Goal: Task Accomplishment & Management: Complete application form

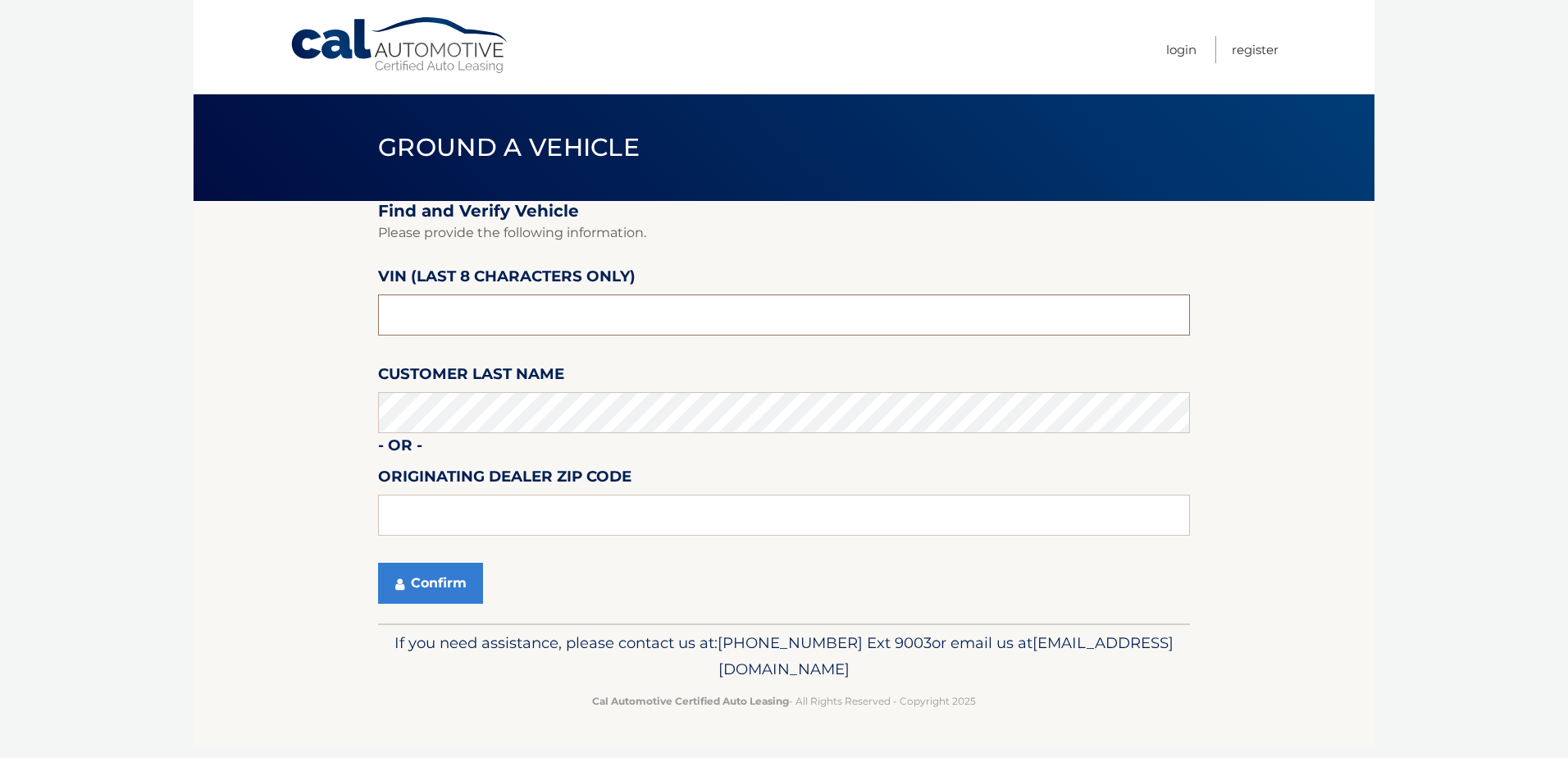
drag, startPoint x: 456, startPoint y: 322, endPoint x: 320, endPoint y: 319, distance: 136.0
click at [320, 319] on section "Find and Verify Vehicle Please provide the following information. VIN (last 8 c…" at bounding box center [784, 412] width 1181 height 423
type input "p*******"
type input "PC213605"
click at [442, 595] on button "Confirm" at bounding box center [430, 583] width 105 height 41
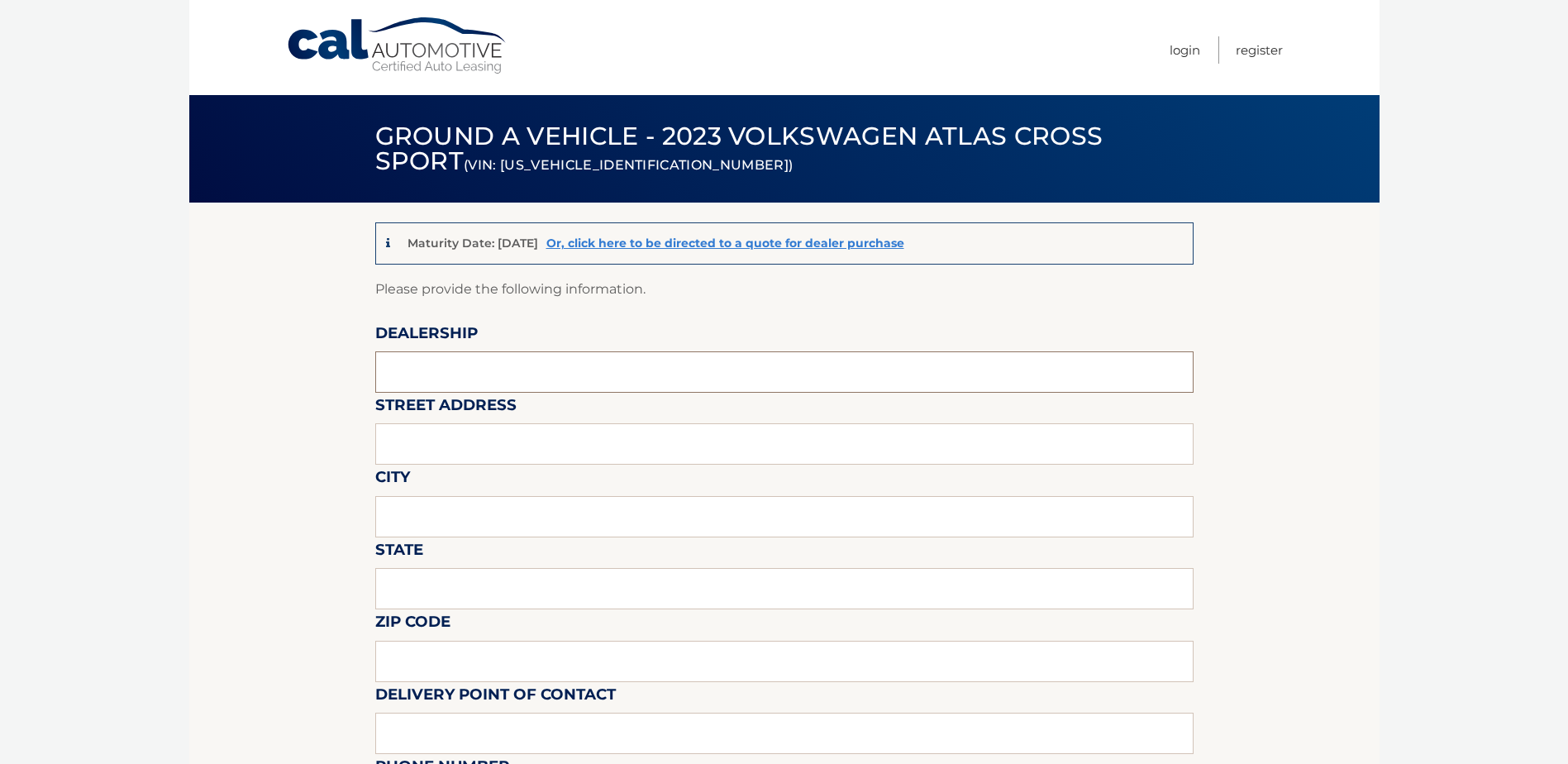
click at [486, 380] on input "text" at bounding box center [784, 372] width 818 height 42
type input "RICK CASE VOLKSWAGEN"
type input "3520 WESTON RD"
type input "DAVIE"
type input "FL"
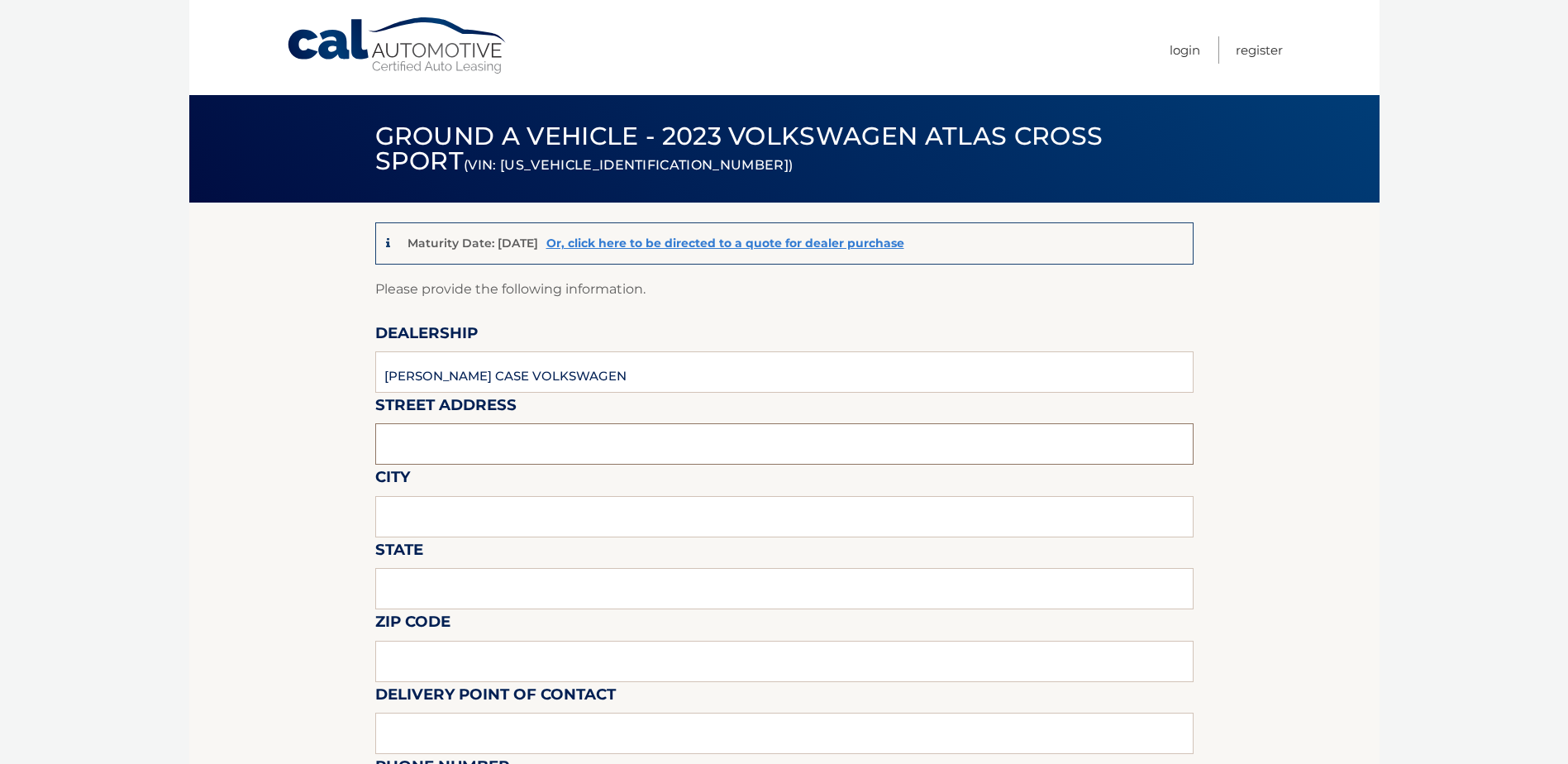
type input "33331"
type input "Rick Case Volkswagen - VW"
type input "9549035500"
type input "athiadasilva@rickcase.com"
type input "GINA MORENO"
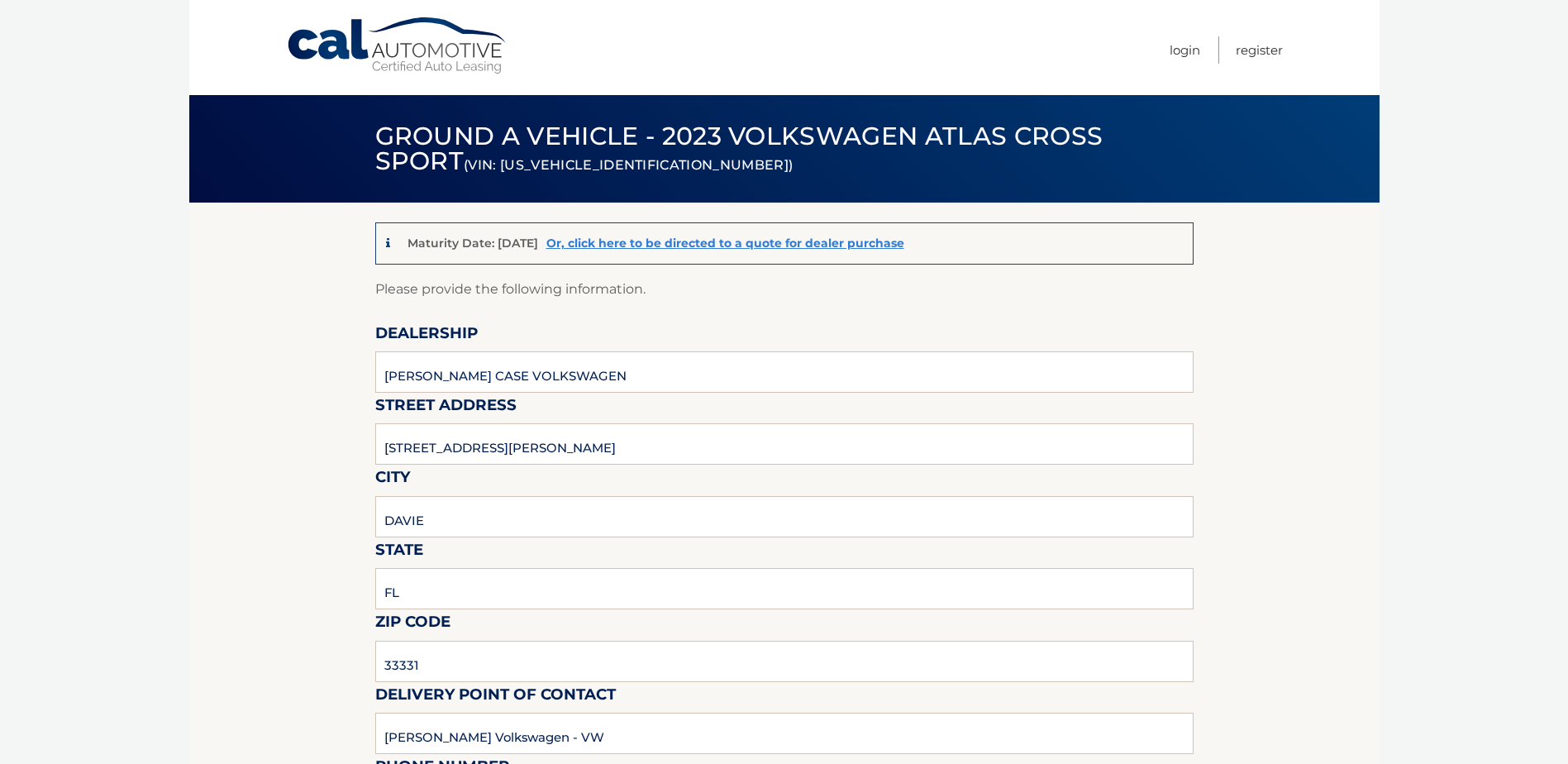
type input "GINAMORENO@RICKCASE.COM"
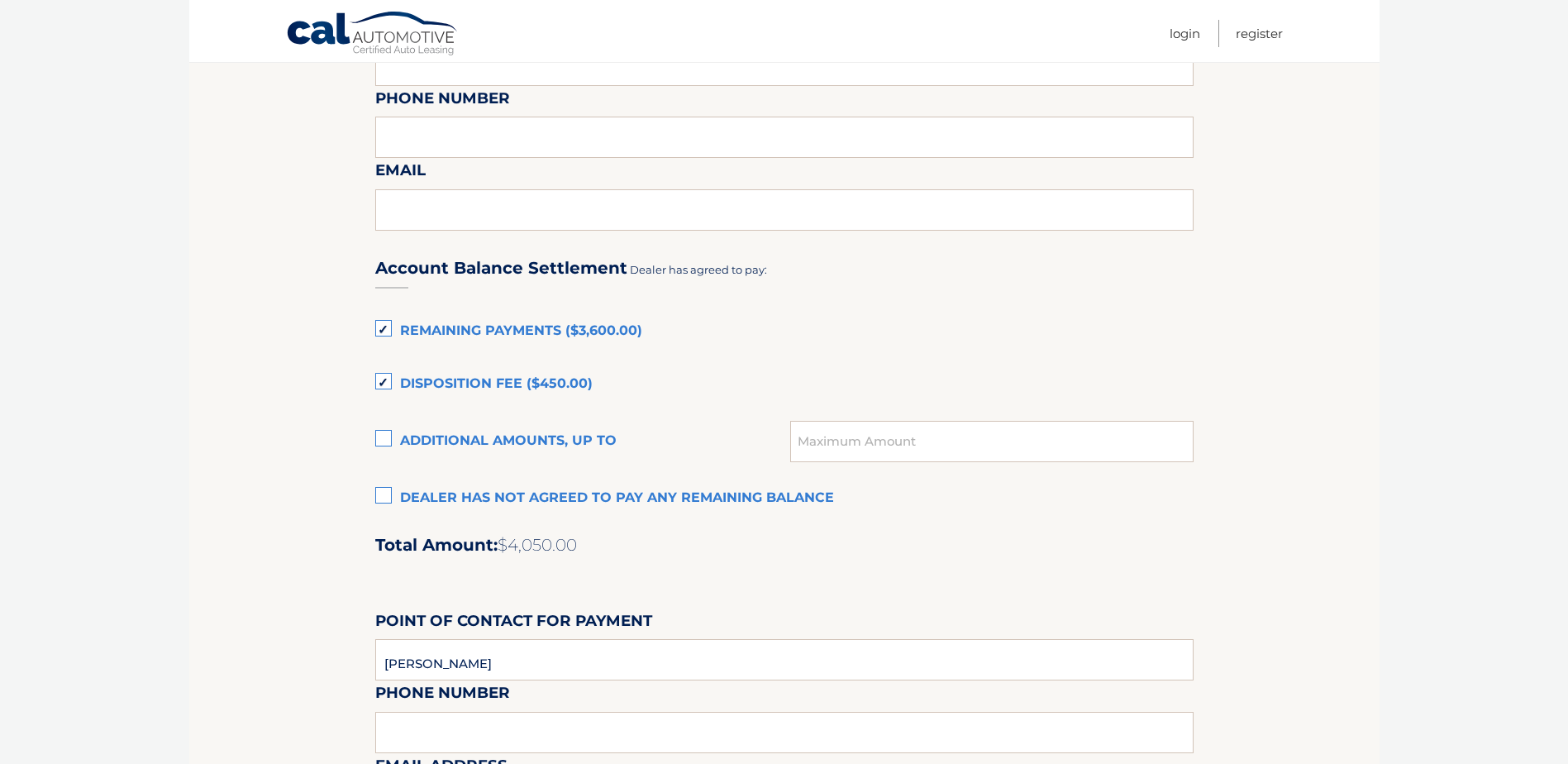
scroll to position [992, 0]
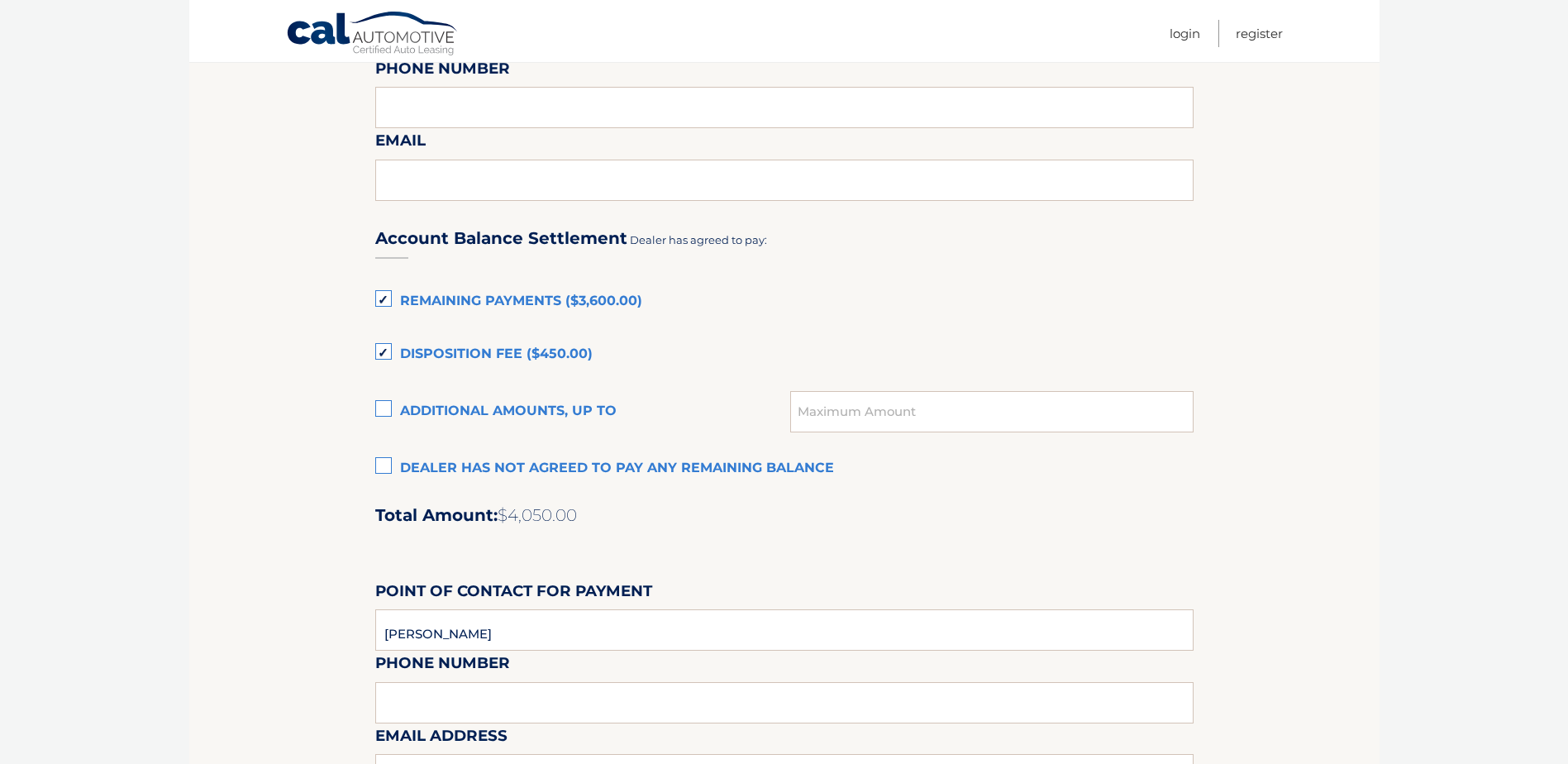
click at [386, 351] on label "Disposition Fee ($450.00)" at bounding box center [784, 354] width 818 height 33
click at [0, 0] on input "Disposition Fee ($450.00)" at bounding box center [0, 0] width 0 height 0
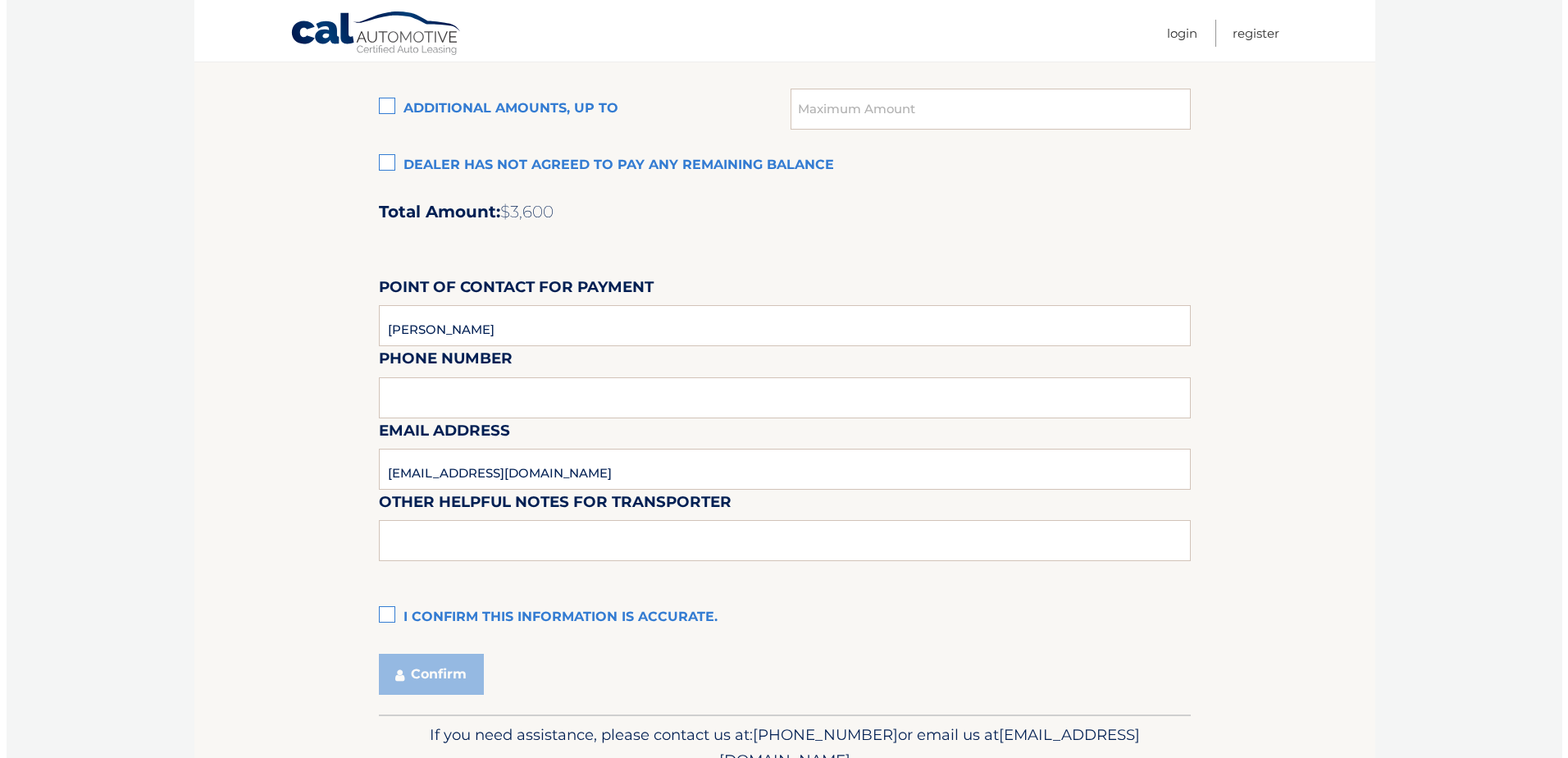
scroll to position [1312, 0]
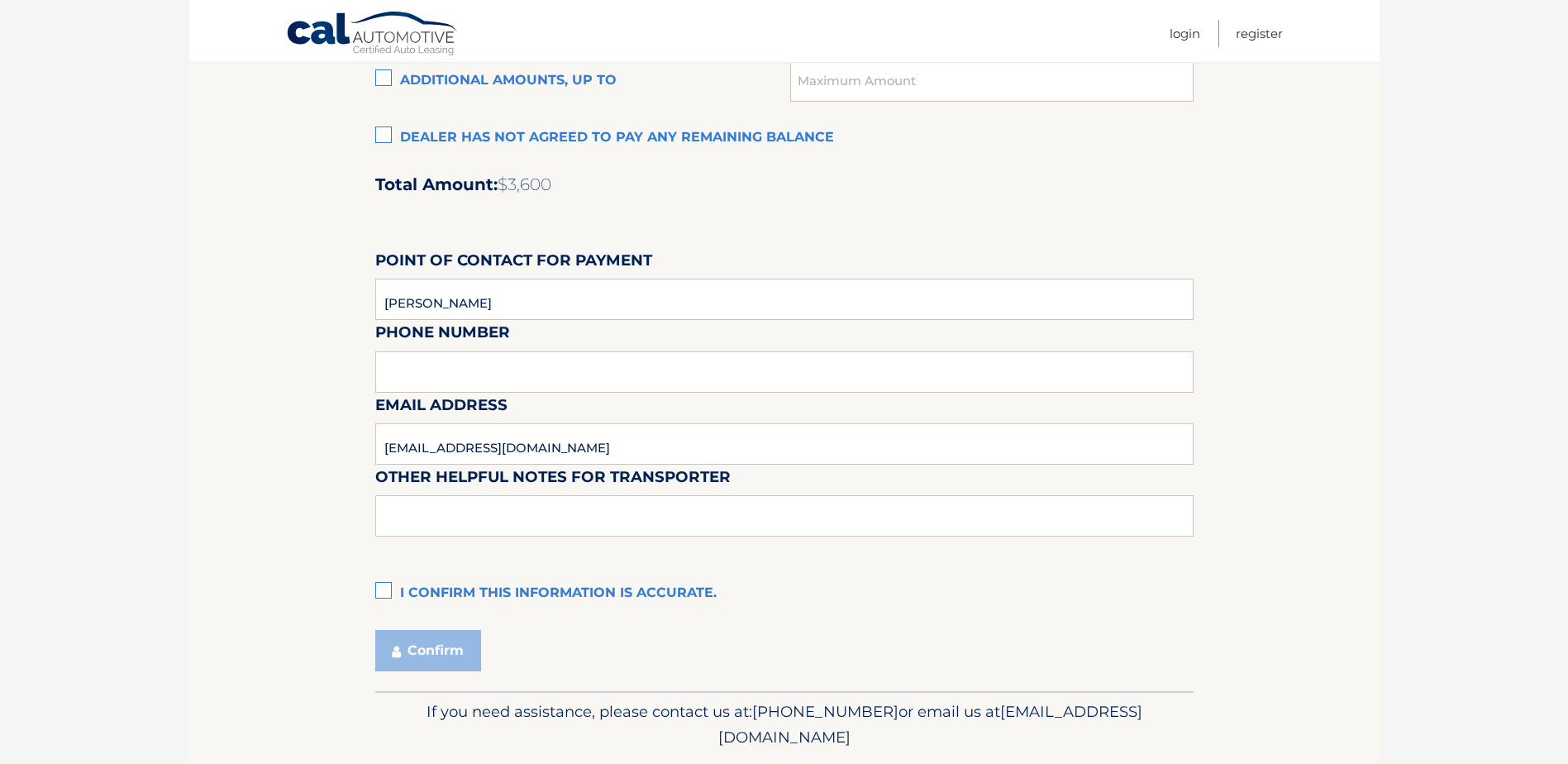
click at [380, 586] on label "I confirm this information is accurate." at bounding box center [784, 593] width 818 height 33
click at [0, 0] on input "I confirm this information is accurate." at bounding box center [0, 0] width 0 height 0
click at [412, 645] on button "Confirm" at bounding box center [428, 650] width 106 height 42
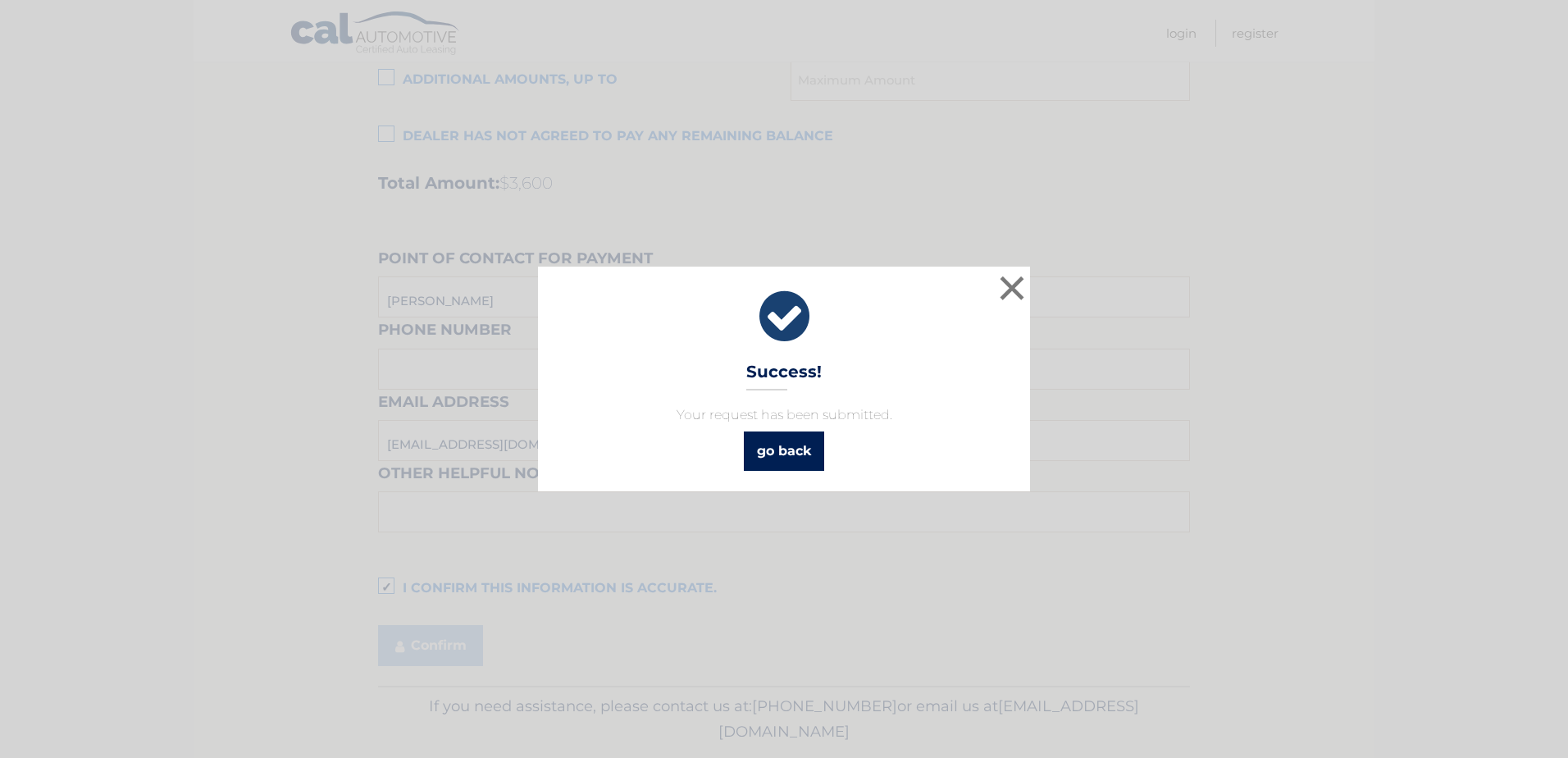
click at [763, 455] on link "go back" at bounding box center [784, 451] width 80 height 39
